Goal: Answer question/provide support: Share knowledge or assist other users

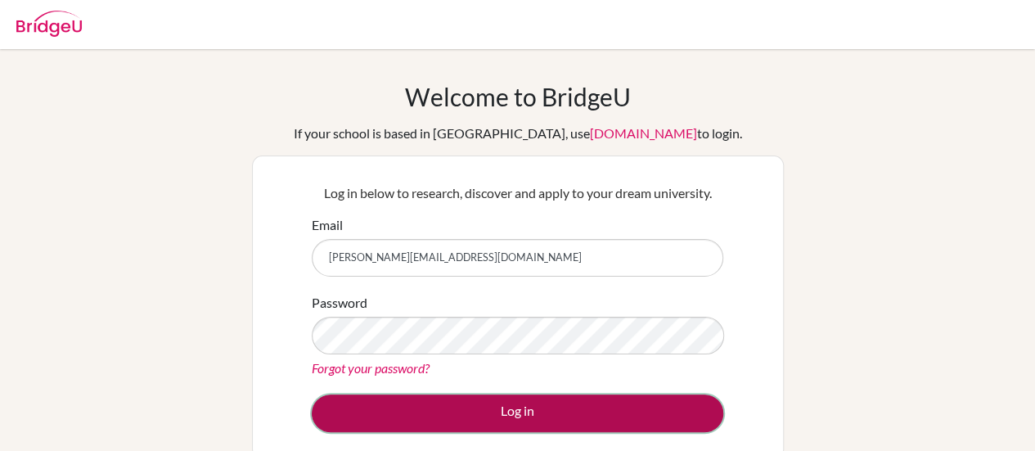
click at [525, 430] on button "Log in" at bounding box center [518, 413] width 412 height 38
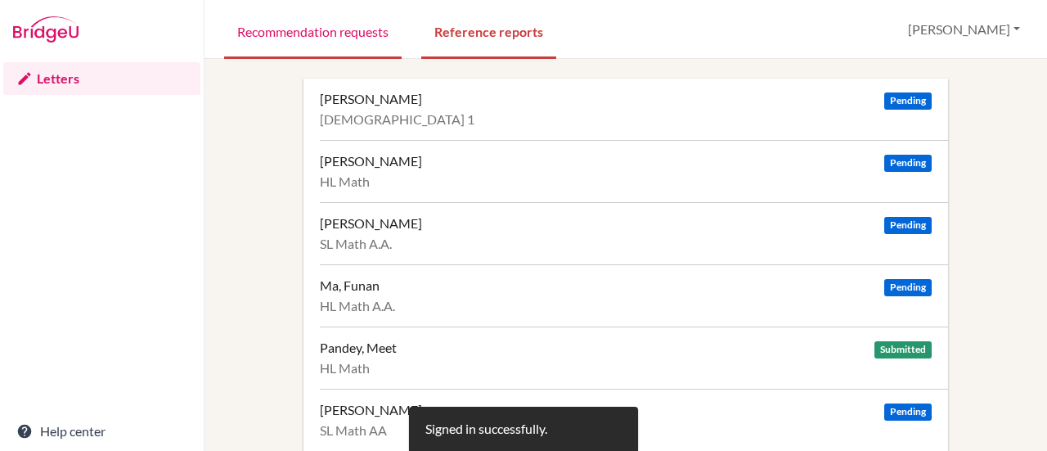
click at [373, 27] on link "Recommendation requests" at bounding box center [313, 30] width 178 height 56
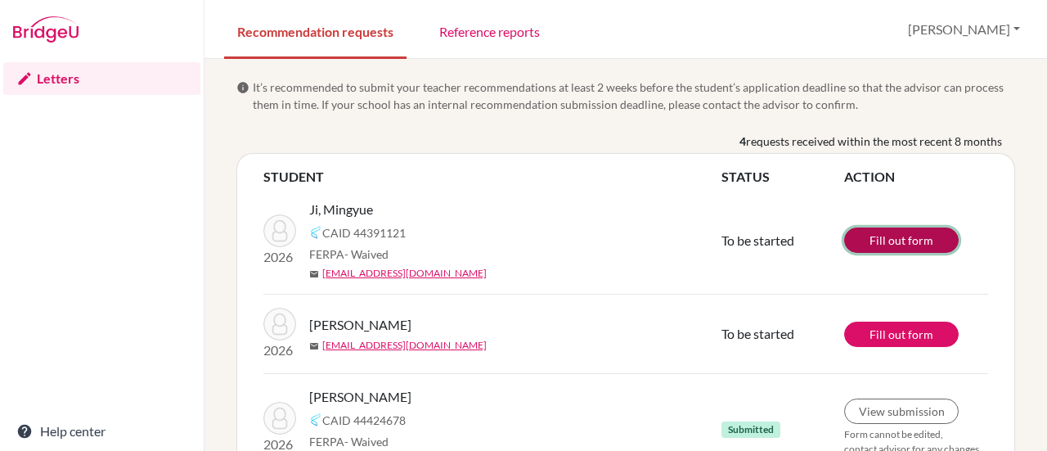
click at [860, 238] on link "Fill out form" at bounding box center [901, 239] width 115 height 25
